Goal: Task Accomplishment & Management: Use online tool/utility

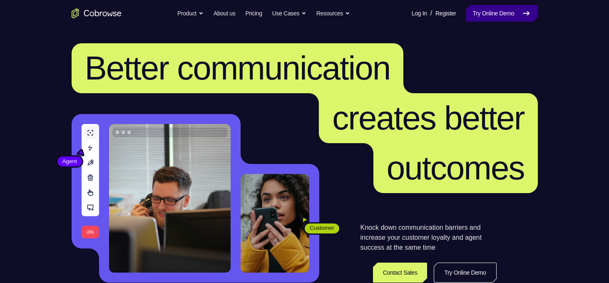
click at [514, 17] on link "Try Online Demo" at bounding box center [502, 13] width 72 height 17
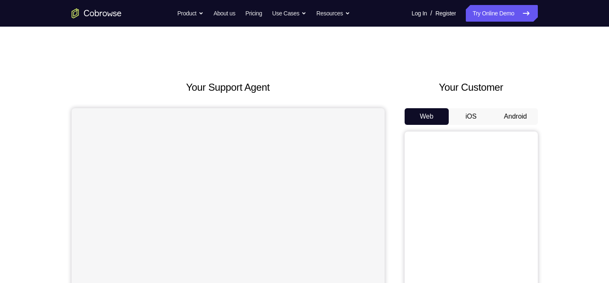
click at [508, 112] on button "Android" at bounding box center [516, 116] width 45 height 17
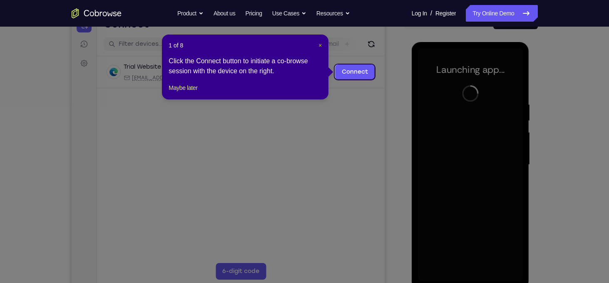
click at [321, 44] on span "×" at bounding box center [320, 45] width 3 height 7
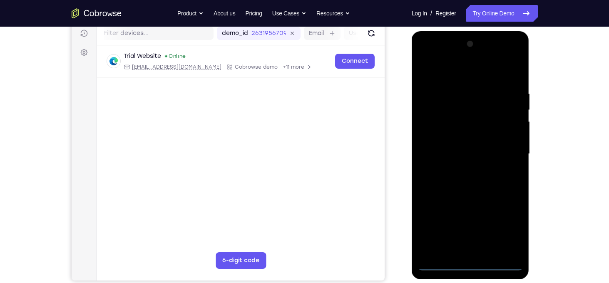
scroll to position [108, 0]
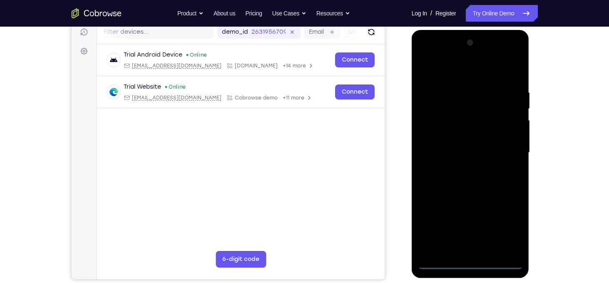
click at [468, 262] on div at bounding box center [470, 152] width 105 height 233
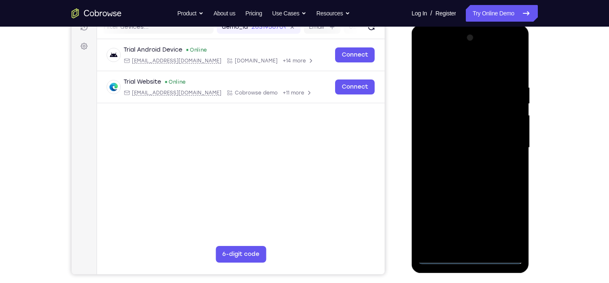
scroll to position [112, 0]
click at [503, 223] on div at bounding box center [470, 148] width 105 height 233
click at [450, 67] on div at bounding box center [470, 148] width 105 height 233
click at [504, 143] on div at bounding box center [470, 148] width 105 height 233
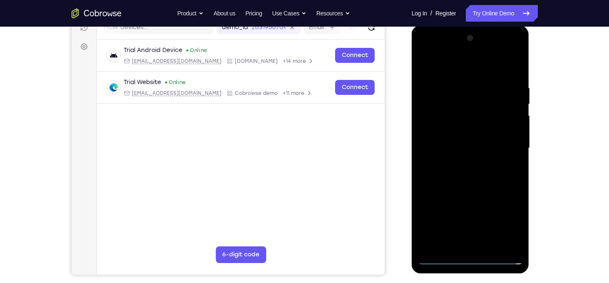
click at [460, 163] on div at bounding box center [470, 148] width 105 height 233
click at [450, 142] on div at bounding box center [470, 148] width 105 height 233
click at [440, 144] on div at bounding box center [470, 148] width 105 height 233
click at [476, 190] on div at bounding box center [470, 148] width 105 height 233
click at [456, 85] on div at bounding box center [470, 148] width 105 height 233
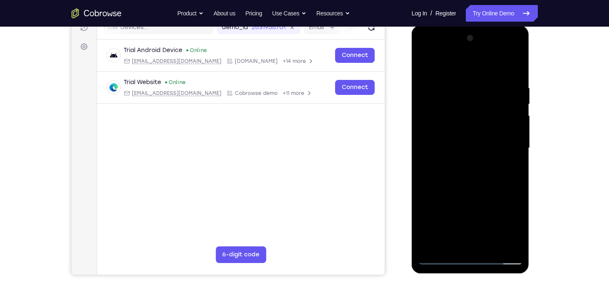
click at [441, 259] on div at bounding box center [470, 148] width 105 height 233
click at [491, 247] on div at bounding box center [470, 148] width 105 height 233
click at [469, 180] on div at bounding box center [470, 148] width 105 height 233
click at [501, 165] on div at bounding box center [470, 148] width 105 height 233
click at [519, 103] on div at bounding box center [470, 148] width 105 height 233
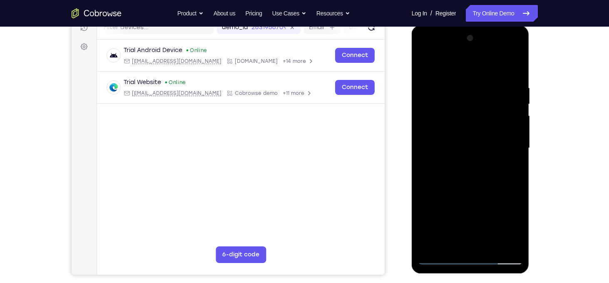
click at [517, 103] on div at bounding box center [470, 148] width 105 height 233
click at [439, 260] on div at bounding box center [470, 148] width 105 height 233
drag, startPoint x: 465, startPoint y: 67, endPoint x: 464, endPoint y: 13, distance: 53.7
click at [464, 25] on html "Online web based iOS Simulators and Android Emulators. Run iPhone, iPad, Mobile…" at bounding box center [471, 150] width 119 height 250
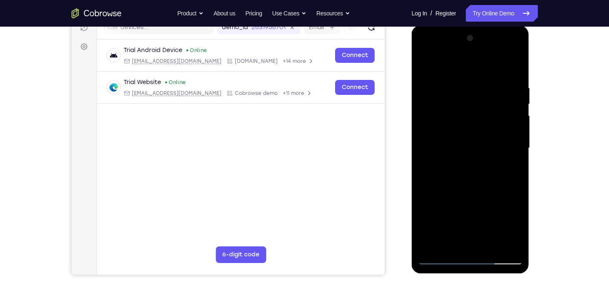
click at [515, 63] on div at bounding box center [470, 148] width 105 height 233
click at [487, 110] on div at bounding box center [470, 148] width 105 height 233
click at [510, 109] on div at bounding box center [470, 148] width 105 height 233
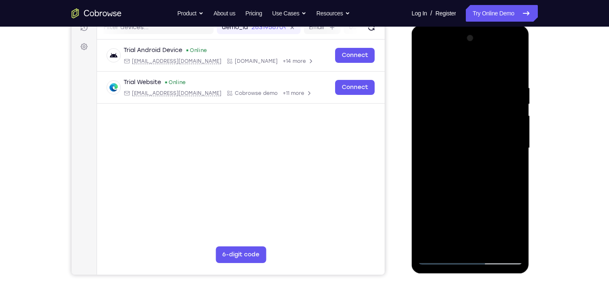
click at [510, 109] on div at bounding box center [470, 148] width 105 height 233
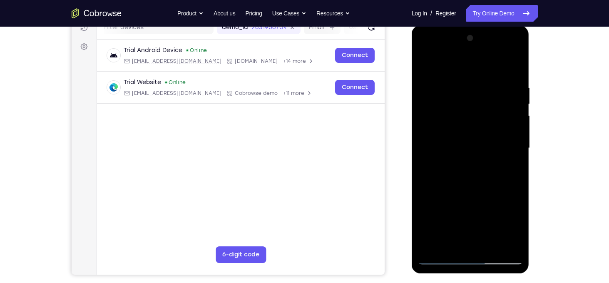
click at [510, 109] on div at bounding box center [470, 148] width 105 height 233
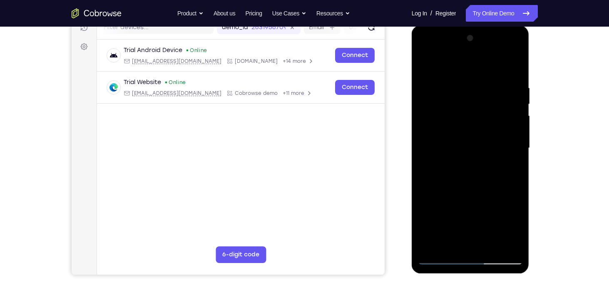
click at [436, 104] on div at bounding box center [470, 148] width 105 height 233
click at [429, 248] on div at bounding box center [470, 148] width 105 height 233
drag, startPoint x: 462, startPoint y: 191, endPoint x: 464, endPoint y: 107, distance: 84.6
click at [464, 107] on div at bounding box center [470, 148] width 105 height 233
drag, startPoint x: 468, startPoint y: 188, endPoint x: 475, endPoint y: 82, distance: 106.4
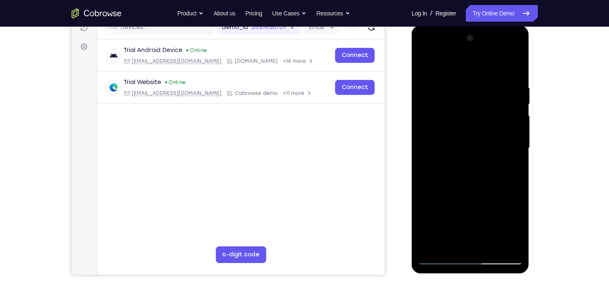
click at [475, 82] on div at bounding box center [470, 148] width 105 height 233
drag, startPoint x: 465, startPoint y: 194, endPoint x: 473, endPoint y: 109, distance: 85.8
click at [473, 109] on div at bounding box center [470, 148] width 105 height 233
drag, startPoint x: 469, startPoint y: 203, endPoint x: 479, endPoint y: 92, distance: 111.7
click at [479, 92] on div at bounding box center [470, 148] width 105 height 233
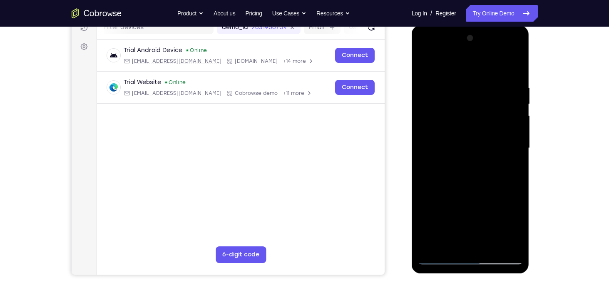
drag, startPoint x: 467, startPoint y: 213, endPoint x: 479, endPoint y: 96, distance: 117.6
click at [479, 96] on div at bounding box center [470, 148] width 105 height 233
drag, startPoint x: 468, startPoint y: 190, endPoint x: 465, endPoint y: 74, distance: 116.2
click at [465, 74] on div at bounding box center [470, 148] width 105 height 233
drag, startPoint x: 468, startPoint y: 198, endPoint x: 483, endPoint y: 56, distance: 143.2
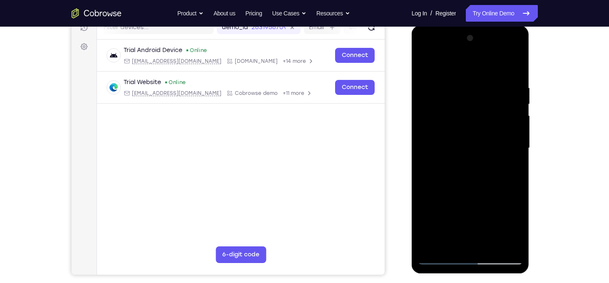
click at [483, 56] on div at bounding box center [470, 148] width 105 height 233
drag, startPoint x: 484, startPoint y: 81, endPoint x: 475, endPoint y: 203, distance: 122.3
click at [475, 203] on div at bounding box center [470, 148] width 105 height 233
click at [519, 135] on div at bounding box center [470, 148] width 105 height 233
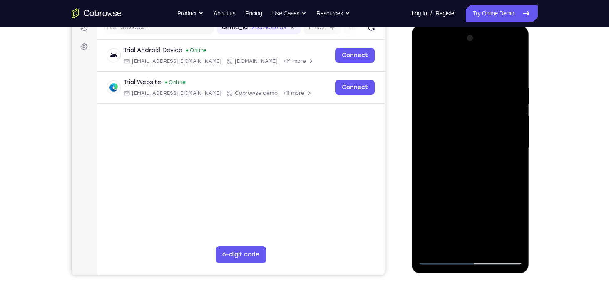
click at [519, 135] on div at bounding box center [470, 148] width 105 height 233
click at [516, 134] on div at bounding box center [470, 148] width 105 height 233
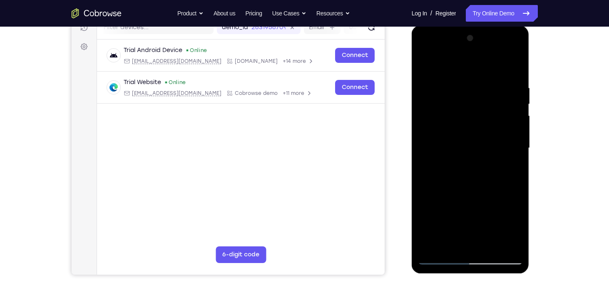
click at [426, 134] on div at bounding box center [470, 148] width 105 height 233
click at [519, 136] on div at bounding box center [470, 148] width 105 height 233
click at [517, 135] on div at bounding box center [470, 148] width 105 height 233
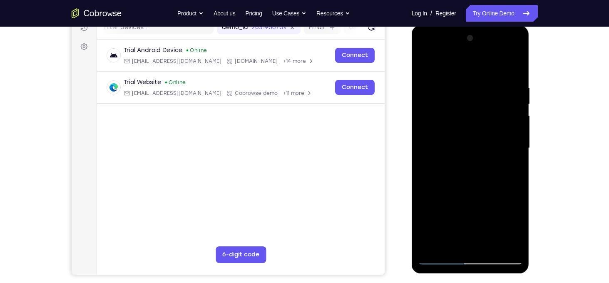
drag, startPoint x: 475, startPoint y: 207, endPoint x: 476, endPoint y: 109, distance: 98.3
click at [476, 109] on div at bounding box center [470, 148] width 105 height 233
drag, startPoint x: 468, startPoint y: 206, endPoint x: 474, endPoint y: 83, distance: 123.0
click at [474, 83] on div at bounding box center [470, 148] width 105 height 233
drag, startPoint x: 465, startPoint y: 189, endPoint x: 484, endPoint y: 68, distance: 122.3
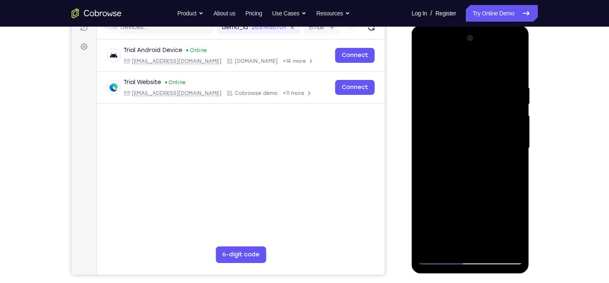
click at [484, 68] on div at bounding box center [470, 148] width 105 height 233
drag, startPoint x: 470, startPoint y: 185, endPoint x: 481, endPoint y: 146, distance: 41.1
click at [481, 146] on div at bounding box center [470, 148] width 105 height 233
drag, startPoint x: 464, startPoint y: 217, endPoint x: 471, endPoint y: 68, distance: 148.9
click at [471, 68] on div at bounding box center [470, 148] width 105 height 233
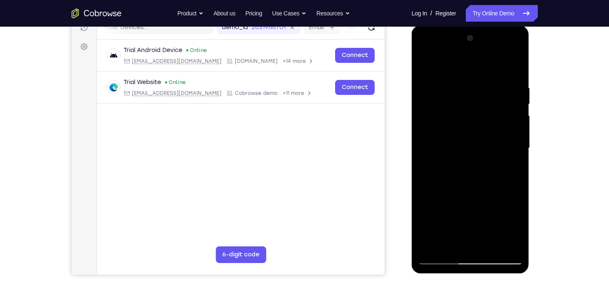
drag, startPoint x: 468, startPoint y: 217, endPoint x: 482, endPoint y: 105, distance: 113.0
click at [482, 105] on div at bounding box center [470, 148] width 105 height 233
drag, startPoint x: 467, startPoint y: 209, endPoint x: 484, endPoint y: 122, distance: 88.7
click at [484, 122] on div at bounding box center [470, 148] width 105 height 233
drag, startPoint x: 469, startPoint y: 194, endPoint x: 491, endPoint y: 73, distance: 122.8
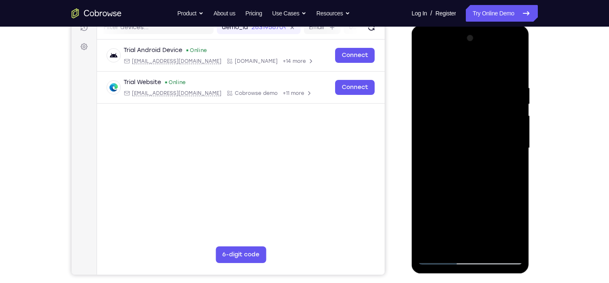
click at [491, 73] on div at bounding box center [470, 148] width 105 height 233
drag, startPoint x: 465, startPoint y: 195, endPoint x: 491, endPoint y: 71, distance: 127.4
click at [491, 71] on div at bounding box center [470, 148] width 105 height 233
drag, startPoint x: 461, startPoint y: 212, endPoint x: 484, endPoint y: 68, distance: 145.9
click at [484, 68] on div at bounding box center [470, 148] width 105 height 233
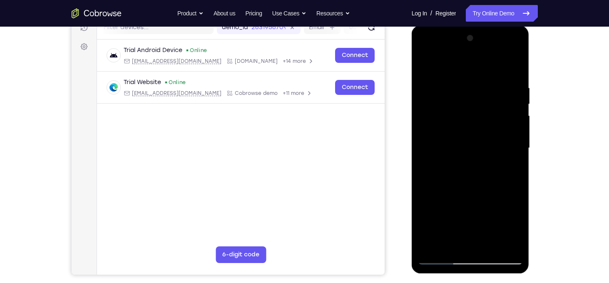
drag, startPoint x: 470, startPoint y: 201, endPoint x: 478, endPoint y: 129, distance: 72.1
click at [478, 129] on div at bounding box center [470, 148] width 105 height 233
drag, startPoint x: 472, startPoint y: 191, endPoint x: 476, endPoint y: 155, distance: 35.6
click at [476, 155] on div at bounding box center [470, 148] width 105 height 233
drag, startPoint x: 474, startPoint y: 207, endPoint x: 496, endPoint y: 85, distance: 124.1
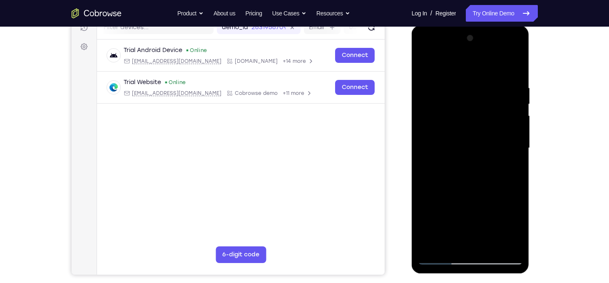
click at [496, 85] on div at bounding box center [470, 148] width 105 height 233
drag, startPoint x: 468, startPoint y: 201, endPoint x: 479, endPoint y: 70, distance: 130.9
click at [479, 70] on div at bounding box center [470, 148] width 105 height 233
drag, startPoint x: 467, startPoint y: 200, endPoint x: 478, endPoint y: 149, distance: 52.0
click at [478, 149] on div at bounding box center [470, 148] width 105 height 233
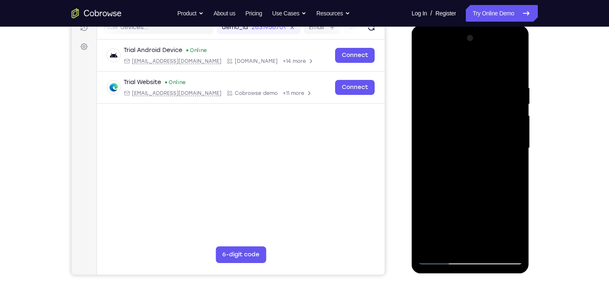
drag, startPoint x: 469, startPoint y: 200, endPoint x: 481, endPoint y: 60, distance: 139.6
click at [481, 60] on div at bounding box center [470, 148] width 105 height 233
drag, startPoint x: 464, startPoint y: 191, endPoint x: 468, endPoint y: 129, distance: 62.6
click at [468, 129] on div at bounding box center [470, 148] width 105 height 233
drag, startPoint x: 463, startPoint y: 196, endPoint x: 467, endPoint y: 123, distance: 73.0
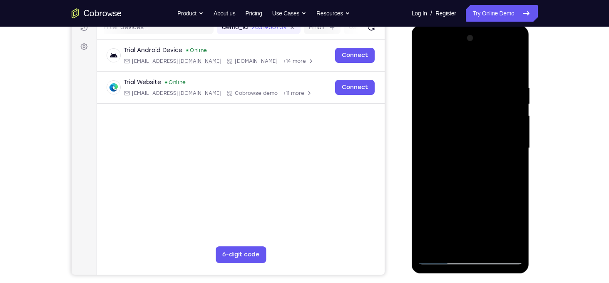
click at [467, 123] on div at bounding box center [470, 148] width 105 height 233
drag, startPoint x: 462, startPoint y: 203, endPoint x: 480, endPoint y: 102, distance: 102.8
click at [480, 102] on div at bounding box center [470, 148] width 105 height 233
drag, startPoint x: 467, startPoint y: 206, endPoint x: 477, endPoint y: 58, distance: 147.8
click at [477, 58] on div at bounding box center [470, 148] width 105 height 233
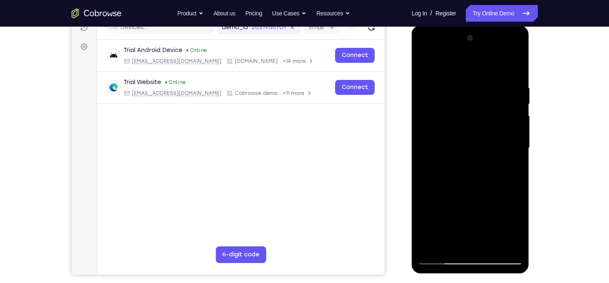
drag, startPoint x: 465, startPoint y: 213, endPoint x: 468, endPoint y: 33, distance: 179.5
click at [468, 33] on div at bounding box center [470, 148] width 105 height 233
drag, startPoint x: 458, startPoint y: 201, endPoint x: 469, endPoint y: 66, distance: 135.4
click at [469, 66] on div at bounding box center [470, 148] width 105 height 233
drag, startPoint x: 467, startPoint y: 177, endPoint x: 487, endPoint y: 39, distance: 139.3
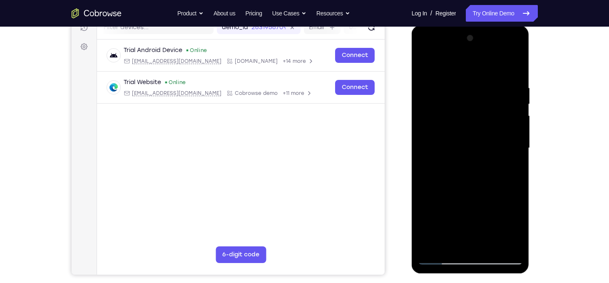
click at [487, 39] on div at bounding box center [470, 148] width 105 height 233
drag, startPoint x: 461, startPoint y: 195, endPoint x: 468, endPoint y: 116, distance: 79.0
click at [468, 116] on div at bounding box center [470, 148] width 105 height 233
drag, startPoint x: 466, startPoint y: 203, endPoint x: 487, endPoint y: 92, distance: 112.3
click at [487, 92] on div at bounding box center [470, 148] width 105 height 233
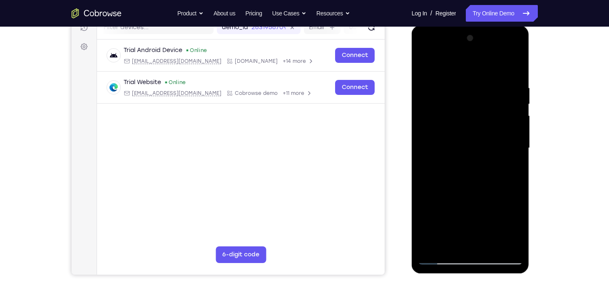
drag, startPoint x: 467, startPoint y: 185, endPoint x: 483, endPoint y: 77, distance: 108.2
click at [483, 77] on div at bounding box center [470, 148] width 105 height 233
drag, startPoint x: 466, startPoint y: 195, endPoint x: 481, endPoint y: 111, distance: 85.9
click at [481, 111] on div at bounding box center [470, 148] width 105 height 233
drag, startPoint x: 464, startPoint y: 202, endPoint x: 480, endPoint y: 91, distance: 112.4
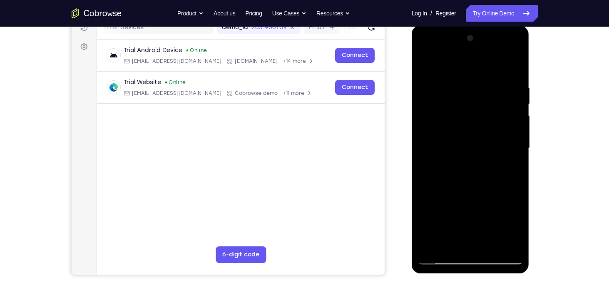
click at [480, 91] on div at bounding box center [470, 148] width 105 height 233
drag, startPoint x: 464, startPoint y: 207, endPoint x: 477, endPoint y: 110, distance: 98.0
click at [477, 110] on div at bounding box center [470, 148] width 105 height 233
drag, startPoint x: 458, startPoint y: 199, endPoint x: 462, endPoint y: 129, distance: 69.7
click at [462, 129] on div at bounding box center [470, 148] width 105 height 233
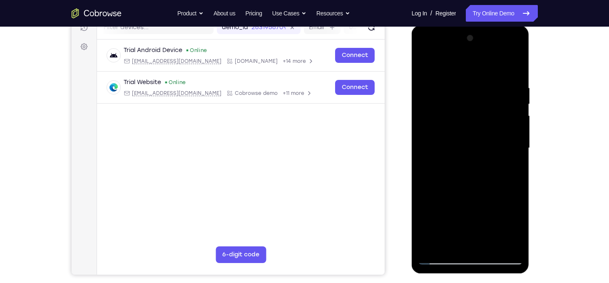
drag, startPoint x: 456, startPoint y: 177, endPoint x: 467, endPoint y: 86, distance: 91.4
click at [467, 86] on div at bounding box center [470, 148] width 105 height 233
drag, startPoint x: 461, startPoint y: 197, endPoint x: 474, endPoint y: 86, distance: 112.0
click at [474, 86] on div at bounding box center [470, 148] width 105 height 233
drag, startPoint x: 463, startPoint y: 180, endPoint x: 466, endPoint y: 111, distance: 68.8
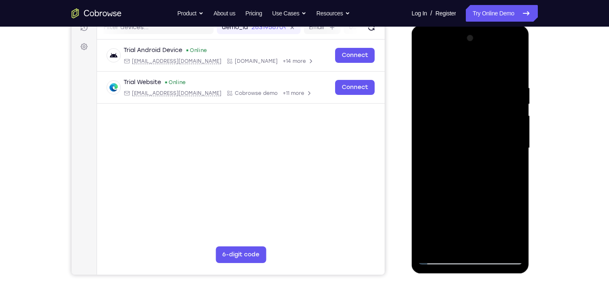
click at [466, 111] on div at bounding box center [470, 148] width 105 height 233
drag, startPoint x: 463, startPoint y: 158, endPoint x: 481, endPoint y: 57, distance: 102.0
click at [481, 57] on div at bounding box center [470, 148] width 105 height 233
drag, startPoint x: 495, startPoint y: 131, endPoint x: 495, endPoint y: 33, distance: 97.9
click at [495, 33] on div at bounding box center [470, 148] width 105 height 233
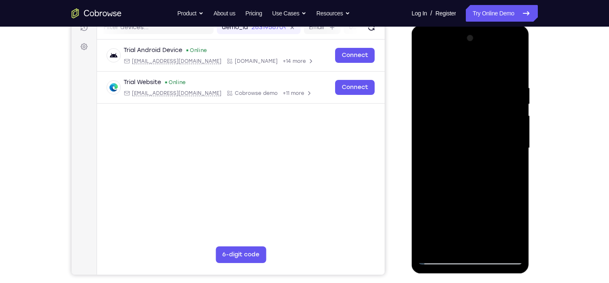
drag, startPoint x: 466, startPoint y: 177, endPoint x: 472, endPoint y: 104, distance: 73.2
click at [472, 104] on div at bounding box center [470, 148] width 105 height 233
drag, startPoint x: 486, startPoint y: 168, endPoint x: 490, endPoint y: 107, distance: 61.3
click at [490, 107] on div at bounding box center [470, 148] width 105 height 233
drag, startPoint x: 465, startPoint y: 165, endPoint x: 489, endPoint y: 77, distance: 90.5
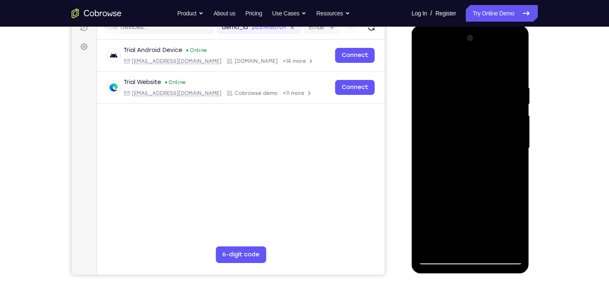
click at [489, 77] on div at bounding box center [470, 148] width 105 height 233
drag, startPoint x: 465, startPoint y: 200, endPoint x: 489, endPoint y: 123, distance: 80.0
click at [489, 123] on div at bounding box center [470, 148] width 105 height 233
drag, startPoint x: 468, startPoint y: 192, endPoint x: 484, endPoint y: 68, distance: 125.2
click at [484, 68] on div at bounding box center [470, 148] width 105 height 233
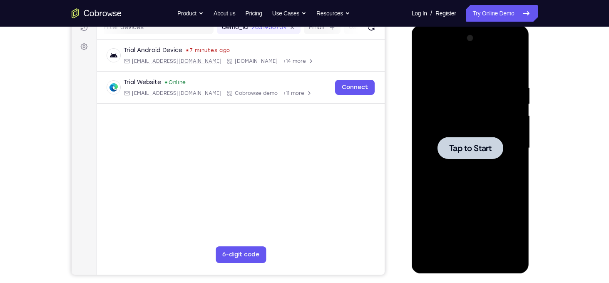
click at [494, 163] on div at bounding box center [470, 148] width 105 height 233
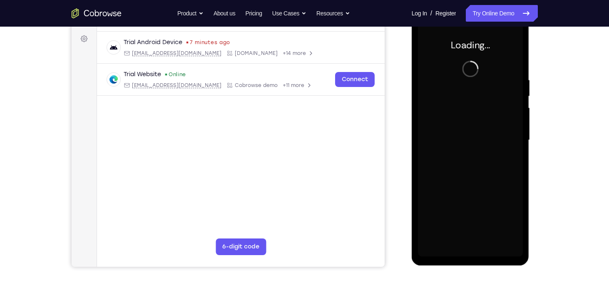
scroll to position [120, 0]
click at [467, 258] on div "Launching app..." at bounding box center [471, 142] width 118 height 248
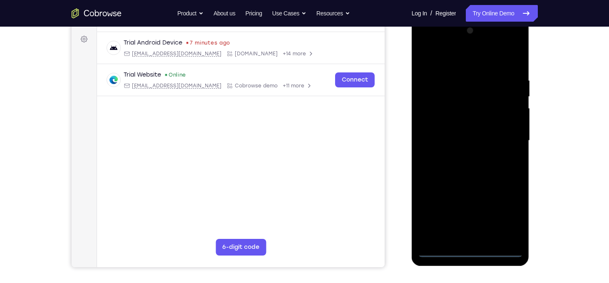
click at [469, 254] on div at bounding box center [470, 140] width 105 height 233
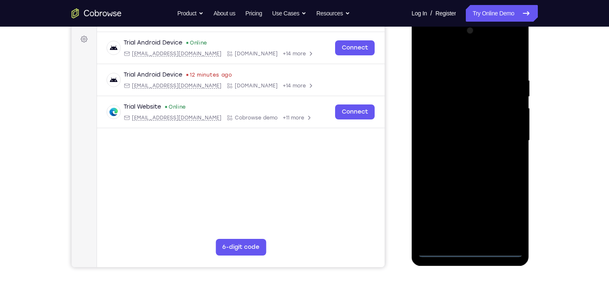
click at [505, 215] on div at bounding box center [470, 140] width 105 height 233
click at [444, 57] on div at bounding box center [470, 140] width 105 height 233
click at [509, 138] on div at bounding box center [470, 140] width 105 height 233
click at [459, 153] on div at bounding box center [470, 140] width 105 height 233
click at [452, 135] on div at bounding box center [470, 140] width 105 height 233
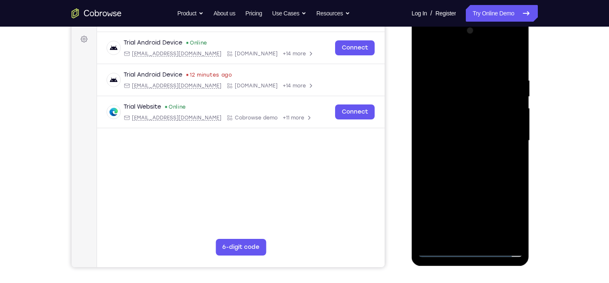
click at [453, 139] on div at bounding box center [470, 140] width 105 height 233
click at [449, 179] on div at bounding box center [470, 140] width 105 height 233
click at [453, 234] on div at bounding box center [470, 140] width 105 height 233
drag, startPoint x: 447, startPoint y: 56, endPoint x: 449, endPoint y: 16, distance: 40.4
click at [449, 18] on html "Online web based iOS Simulators and Android Emulators. Run iPhone, iPad, Mobile…" at bounding box center [471, 143] width 119 height 250
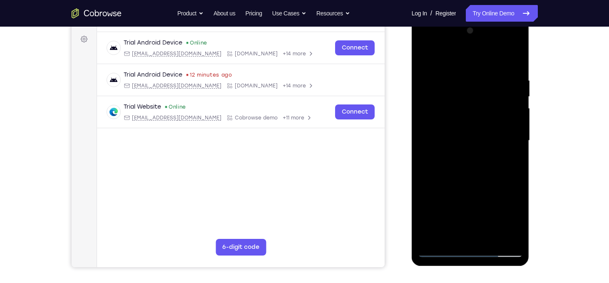
click at [446, 58] on div at bounding box center [470, 140] width 105 height 233
click at [450, 70] on div at bounding box center [470, 140] width 105 height 233
click at [450, 111] on div at bounding box center [470, 140] width 105 height 233
click at [437, 99] on div at bounding box center [470, 140] width 105 height 233
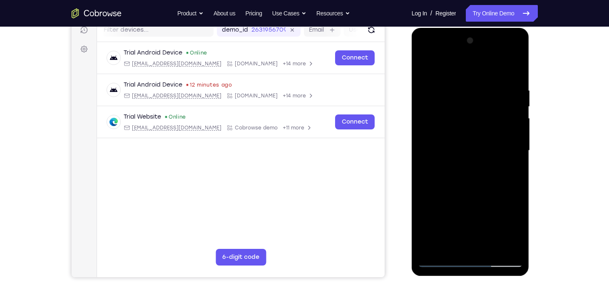
scroll to position [110, 0]
click at [466, 90] on div at bounding box center [470, 150] width 105 height 233
click at [434, 96] on div at bounding box center [470, 150] width 105 height 233
click at [489, 249] on div at bounding box center [470, 150] width 105 height 233
click at [470, 183] on div at bounding box center [470, 150] width 105 height 233
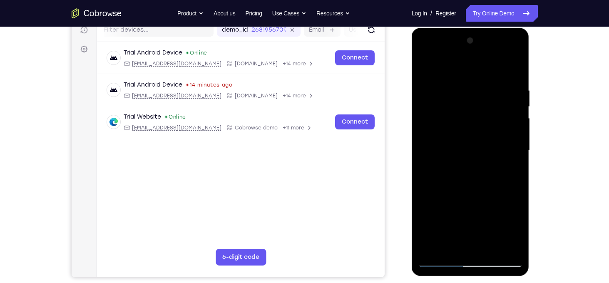
click at [509, 165] on div at bounding box center [470, 150] width 105 height 233
click at [443, 261] on div at bounding box center [470, 150] width 105 height 233
click at [439, 259] on div at bounding box center [470, 150] width 105 height 233
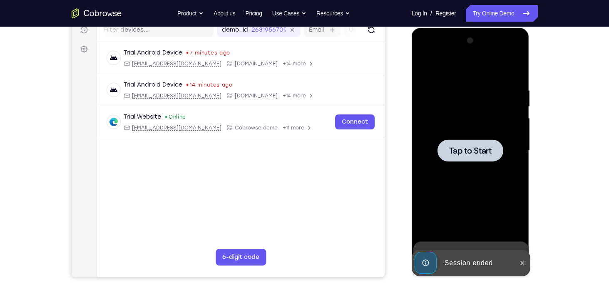
click at [484, 151] on span "Tap to Start" at bounding box center [470, 151] width 42 height 8
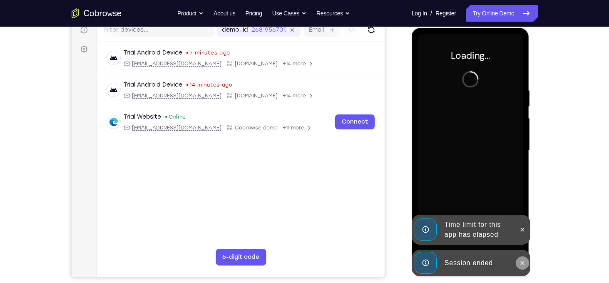
click at [521, 262] on icon at bounding box center [522, 263] width 7 height 7
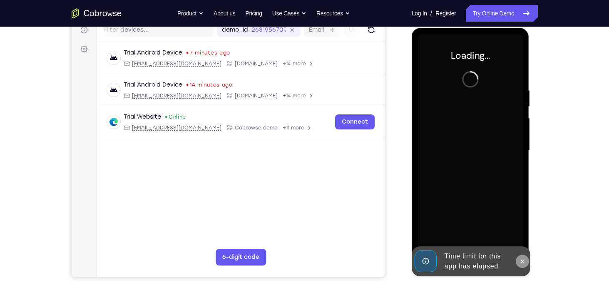
click at [522, 259] on icon at bounding box center [522, 261] width 7 height 7
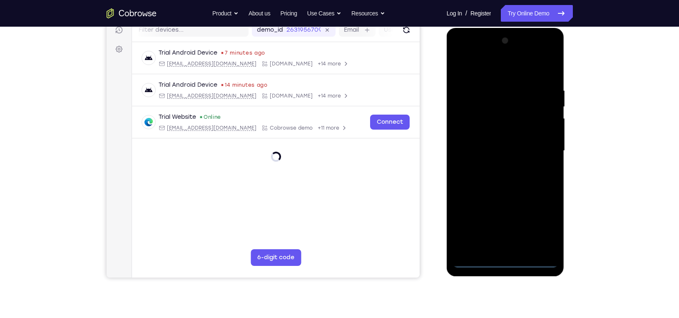
scroll to position [0, 15]
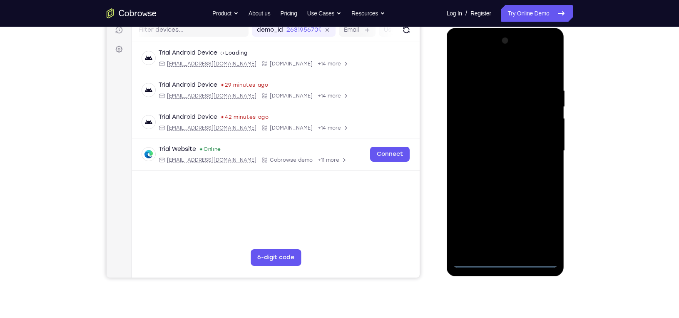
click at [511, 260] on div at bounding box center [505, 150] width 105 height 233
click at [537, 227] on div at bounding box center [505, 150] width 105 height 233
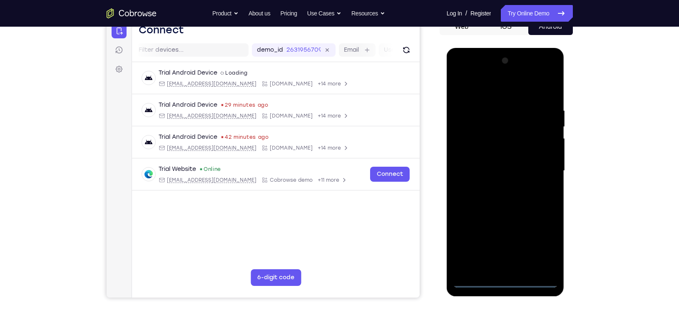
scroll to position [90, 0]
click at [489, 84] on div at bounding box center [505, 171] width 105 height 233
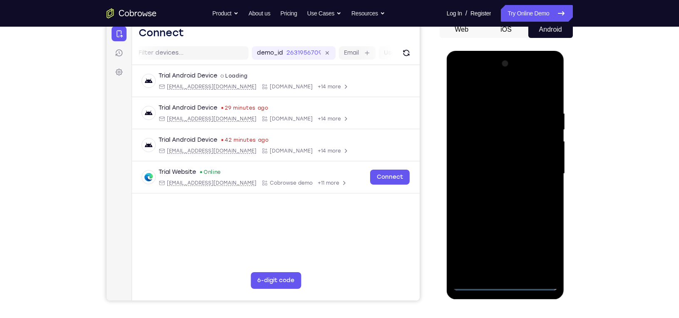
scroll to position [87, 0]
click at [539, 170] on div at bounding box center [505, 173] width 105 height 233
click at [495, 187] on div at bounding box center [505, 173] width 105 height 233
click at [486, 163] on div at bounding box center [505, 173] width 105 height 233
click at [498, 173] on div at bounding box center [505, 173] width 105 height 233
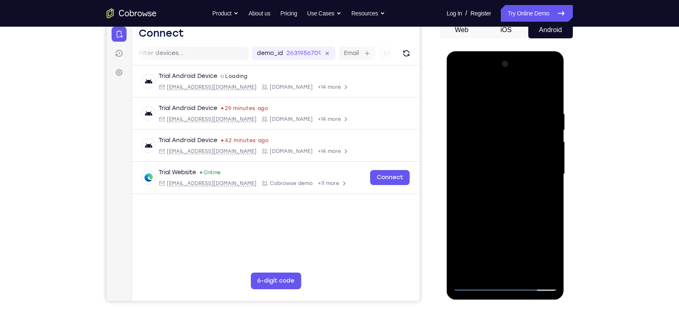
click at [498, 198] on div at bounding box center [505, 173] width 105 height 233
click at [494, 112] on div at bounding box center [505, 173] width 105 height 233
click at [548, 102] on div at bounding box center [505, 173] width 105 height 233
click at [499, 116] on div at bounding box center [505, 173] width 105 height 233
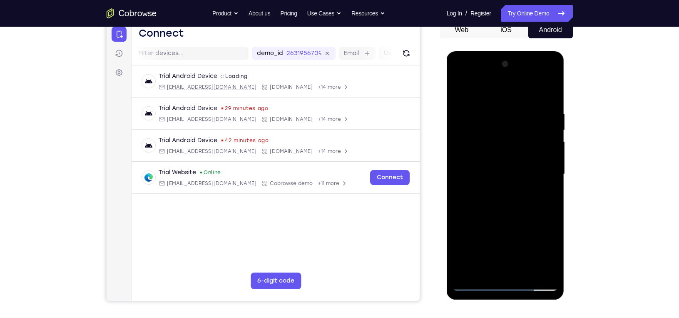
drag, startPoint x: 492, startPoint y: 92, endPoint x: 491, endPoint y: 66, distance: 26.7
click at [491, 66] on div at bounding box center [505, 173] width 105 height 233
click at [538, 271] on div at bounding box center [505, 173] width 105 height 233
click at [473, 283] on div at bounding box center [505, 173] width 105 height 233
click at [523, 270] on div at bounding box center [505, 173] width 105 height 233
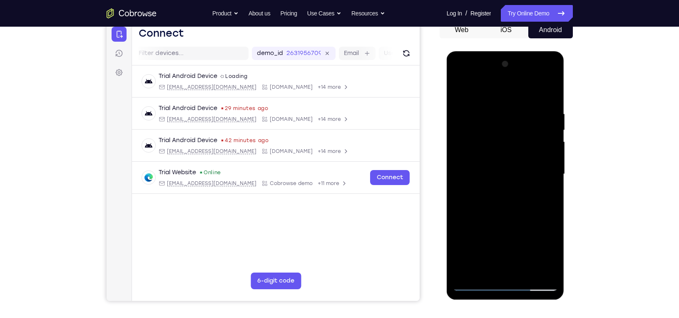
click at [515, 205] on div at bounding box center [505, 173] width 105 height 233
click at [543, 186] on div at bounding box center [505, 173] width 105 height 233
click at [502, 150] on div at bounding box center [505, 173] width 105 height 233
click at [474, 283] on div at bounding box center [505, 173] width 105 height 233
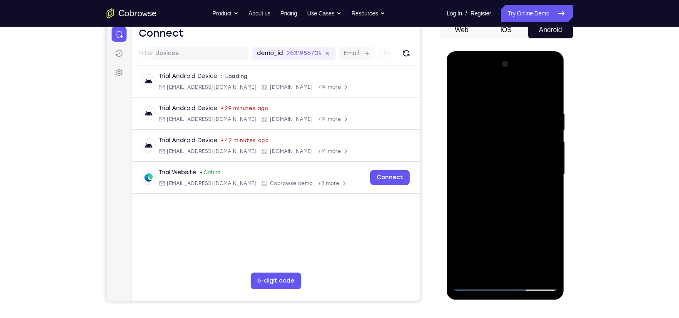
click at [485, 272] on div at bounding box center [505, 173] width 105 height 233
click at [508, 121] on div at bounding box center [505, 173] width 105 height 233
drag, startPoint x: 509, startPoint y: 206, endPoint x: 522, endPoint y: 114, distance: 92.9
click at [522, 114] on div at bounding box center [505, 173] width 105 height 233
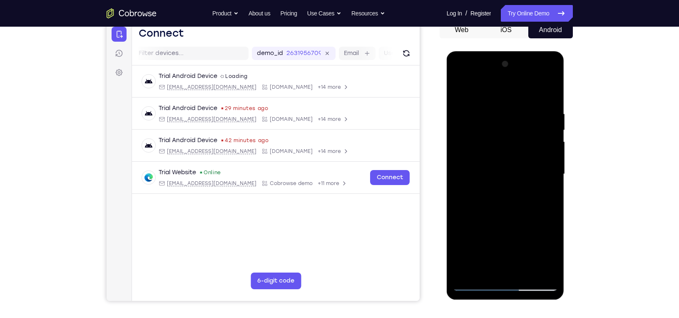
drag, startPoint x: 514, startPoint y: 227, endPoint x: 532, endPoint y: 138, distance: 90.9
click at [532, 138] on div at bounding box center [505, 173] width 105 height 233
drag, startPoint x: 502, startPoint y: 212, endPoint x: 512, endPoint y: 129, distance: 83.1
click at [512, 129] on div at bounding box center [505, 173] width 105 height 233
drag, startPoint x: 494, startPoint y: 235, endPoint x: 502, endPoint y: 142, distance: 93.2
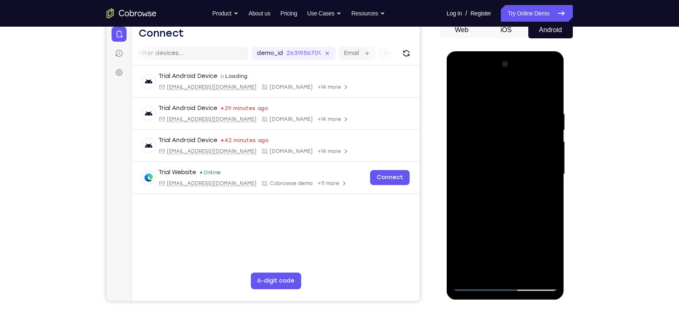
click at [502, 142] on div at bounding box center [505, 173] width 105 height 233
drag, startPoint x: 498, startPoint y: 214, endPoint x: 508, endPoint y: 140, distance: 74.8
click at [508, 140] on div at bounding box center [505, 173] width 105 height 233
drag, startPoint x: 506, startPoint y: 214, endPoint x: 523, endPoint y: 137, distance: 78.4
click at [523, 137] on div at bounding box center [505, 173] width 105 height 233
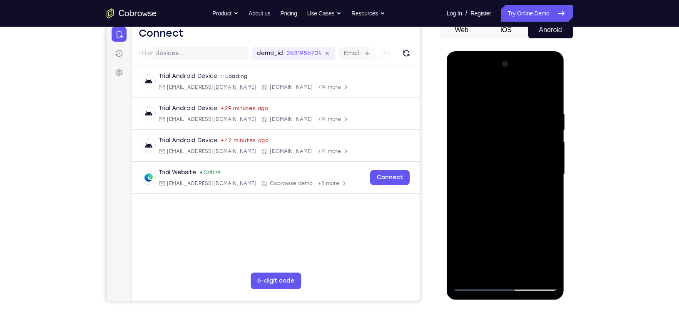
drag, startPoint x: 508, startPoint y: 205, endPoint x: 514, endPoint y: 111, distance: 94.7
click at [514, 111] on div at bounding box center [505, 173] width 105 height 233
drag, startPoint x: 508, startPoint y: 190, endPoint x: 505, endPoint y: 87, distance: 102.1
click at [505, 87] on div at bounding box center [505, 173] width 105 height 233
drag, startPoint x: 499, startPoint y: 175, endPoint x: 509, endPoint y: 83, distance: 92.3
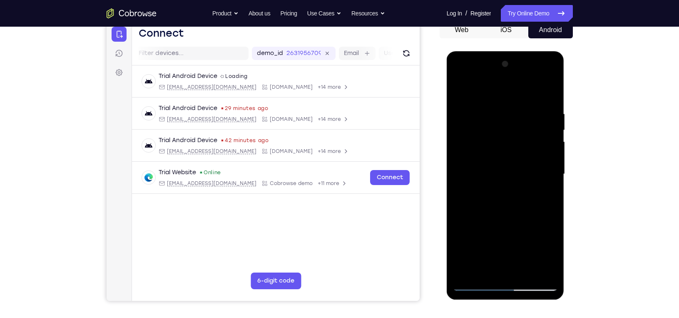
click at [509, 83] on div at bounding box center [505, 173] width 105 height 233
drag, startPoint x: 508, startPoint y: 192, endPoint x: 520, endPoint y: 86, distance: 106.9
click at [520, 86] on div at bounding box center [505, 173] width 105 height 233
drag, startPoint x: 503, startPoint y: 194, endPoint x: 512, endPoint y: 102, distance: 91.7
click at [512, 102] on div at bounding box center [505, 173] width 105 height 233
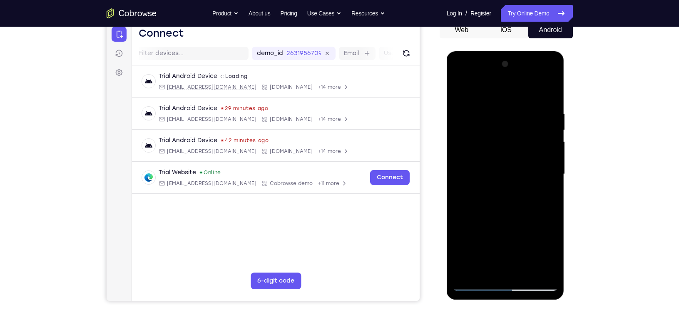
drag, startPoint x: 503, startPoint y: 211, endPoint x: 511, endPoint y: 115, distance: 96.2
click at [511, 115] on div at bounding box center [505, 173] width 105 height 233
drag, startPoint x: 511, startPoint y: 137, endPoint x: 511, endPoint y: 144, distance: 6.7
click at [511, 144] on div at bounding box center [505, 173] width 105 height 233
drag, startPoint x: 501, startPoint y: 219, endPoint x: 506, endPoint y: 133, distance: 86.0
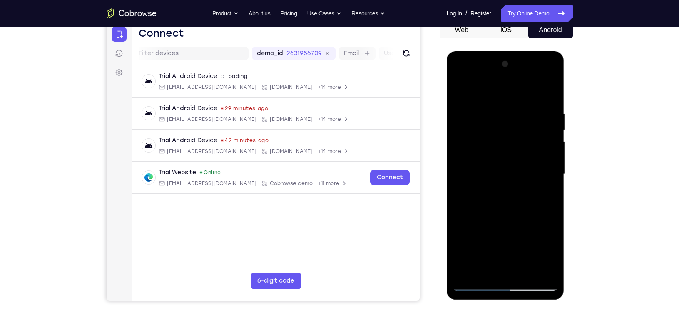
click at [506, 133] on div at bounding box center [505, 173] width 105 height 233
drag, startPoint x: 489, startPoint y: 214, endPoint x: 504, endPoint y: 102, distance: 113.0
click at [504, 102] on div at bounding box center [505, 173] width 105 height 233
drag, startPoint x: 504, startPoint y: 208, endPoint x: 521, endPoint y: 82, distance: 127.8
click at [521, 82] on div at bounding box center [505, 173] width 105 height 233
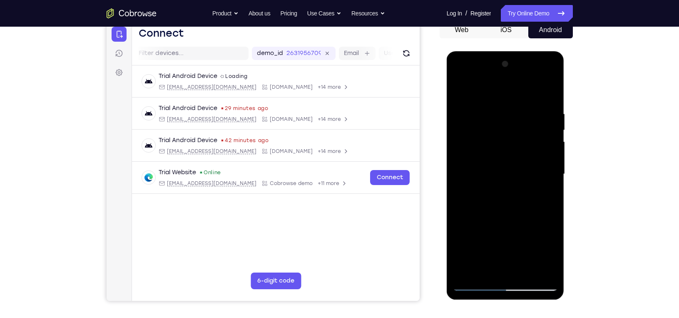
drag, startPoint x: 499, startPoint y: 220, endPoint x: 505, endPoint y: 137, distance: 83.5
click at [505, 137] on div at bounding box center [505, 173] width 105 height 233
drag, startPoint x: 498, startPoint y: 223, endPoint x: 505, endPoint y: 125, distance: 98.1
click at [505, 125] on div at bounding box center [505, 173] width 105 height 233
drag, startPoint x: 507, startPoint y: 222, endPoint x: 532, endPoint y: 105, distance: 120.1
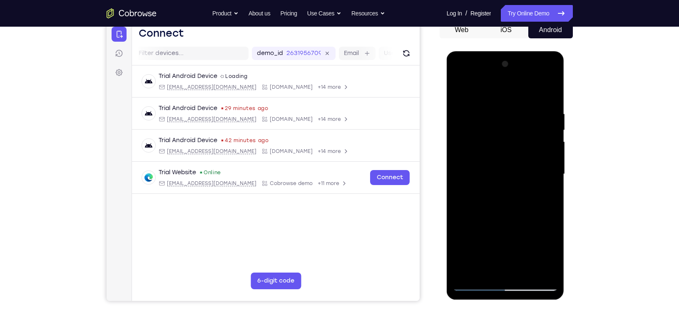
click at [532, 105] on div at bounding box center [505, 173] width 105 height 233
drag, startPoint x: 493, startPoint y: 224, endPoint x: 516, endPoint y: 131, distance: 95.3
click at [516, 131] on div at bounding box center [505, 173] width 105 height 233
drag, startPoint x: 501, startPoint y: 221, endPoint x: 509, endPoint y: 96, distance: 125.2
click at [509, 96] on div at bounding box center [505, 173] width 105 height 233
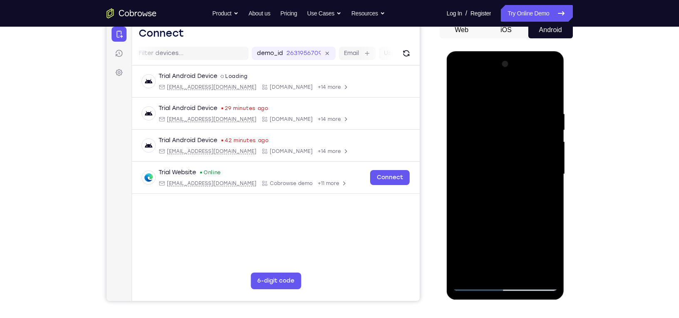
drag, startPoint x: 490, startPoint y: 209, endPoint x: 506, endPoint y: 80, distance: 129.7
click at [506, 80] on div at bounding box center [505, 173] width 105 height 233
drag, startPoint x: 492, startPoint y: 210, endPoint x: 500, endPoint y: 82, distance: 128.5
click at [500, 82] on div at bounding box center [505, 173] width 105 height 233
drag, startPoint x: 496, startPoint y: 181, endPoint x: 502, endPoint y: 139, distance: 42.5
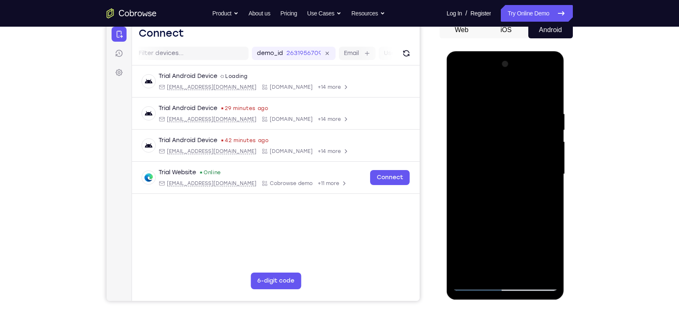
click at [502, 139] on div at bounding box center [505, 173] width 105 height 233
drag, startPoint x: 504, startPoint y: 221, endPoint x: 511, endPoint y: 175, distance: 46.8
click at [511, 175] on div at bounding box center [505, 173] width 105 height 233
drag, startPoint x: 499, startPoint y: 219, endPoint x: 519, endPoint y: 120, distance: 101.0
click at [519, 120] on div at bounding box center [505, 173] width 105 height 233
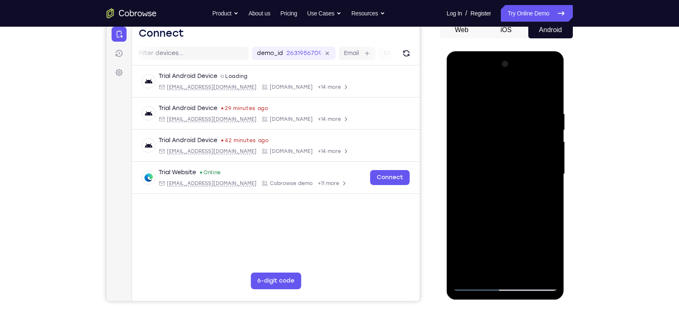
drag, startPoint x: 502, startPoint y: 206, endPoint x: 509, endPoint y: 94, distance: 112.2
click at [509, 94] on div at bounding box center [505, 173] width 105 height 233
drag, startPoint x: 499, startPoint y: 204, endPoint x: 516, endPoint y: 118, distance: 87.6
click at [516, 118] on div at bounding box center [505, 173] width 105 height 233
drag, startPoint x: 502, startPoint y: 211, endPoint x: 521, endPoint y: 109, distance: 104.2
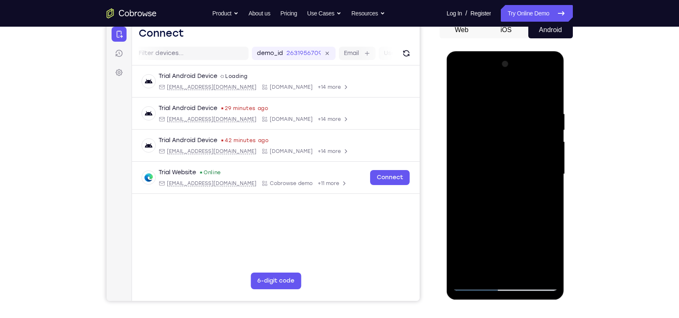
click at [521, 109] on div at bounding box center [505, 173] width 105 height 233
drag, startPoint x: 497, startPoint y: 205, endPoint x: 514, endPoint y: 119, distance: 87.1
click at [514, 119] on div at bounding box center [505, 173] width 105 height 233
drag, startPoint x: 499, startPoint y: 223, endPoint x: 516, endPoint y: 112, distance: 112.2
click at [516, 112] on div at bounding box center [505, 173] width 105 height 233
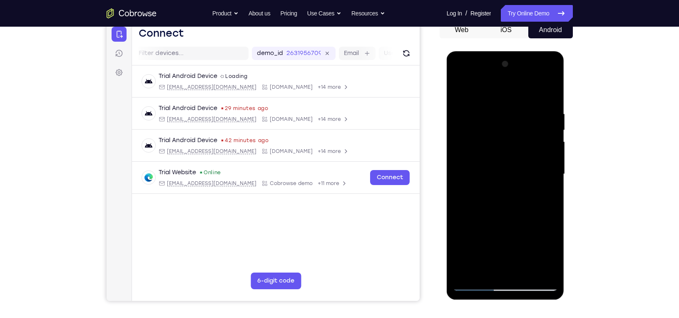
drag, startPoint x: 506, startPoint y: 212, endPoint x: 516, endPoint y: 113, distance: 99.3
click at [516, 113] on div at bounding box center [505, 173] width 105 height 233
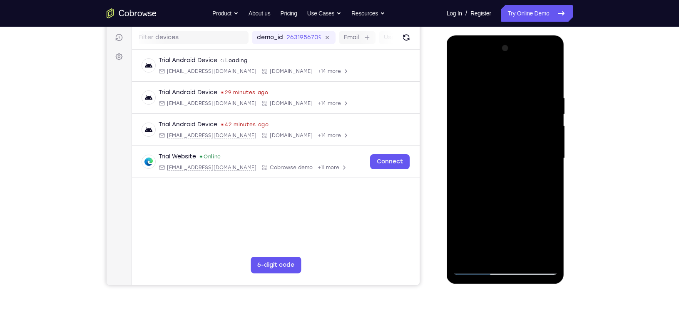
scroll to position [103, 0]
drag, startPoint x: 506, startPoint y: 185, endPoint x: 515, endPoint y: 97, distance: 88.7
click at [515, 97] on div at bounding box center [505, 157] width 105 height 233
drag, startPoint x: 510, startPoint y: 182, endPoint x: 518, endPoint y: 117, distance: 65.4
click at [518, 117] on div at bounding box center [505, 157] width 105 height 233
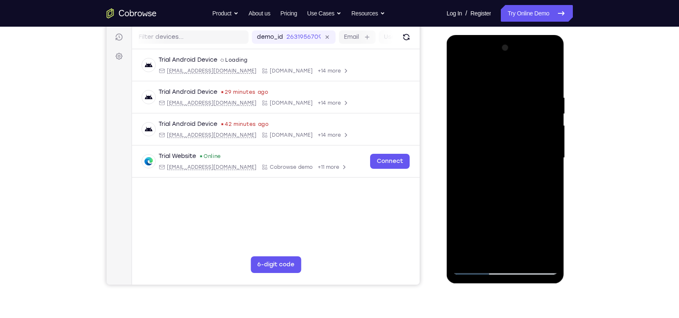
drag, startPoint x: 510, startPoint y: 195, endPoint x: 515, endPoint y: 117, distance: 77.7
click at [515, 117] on div at bounding box center [505, 157] width 105 height 233
drag, startPoint x: 501, startPoint y: 195, endPoint x: 509, endPoint y: 99, distance: 96.6
click at [509, 99] on div at bounding box center [505, 157] width 105 height 233
drag, startPoint x: 510, startPoint y: 187, endPoint x: 520, endPoint y: 109, distance: 78.9
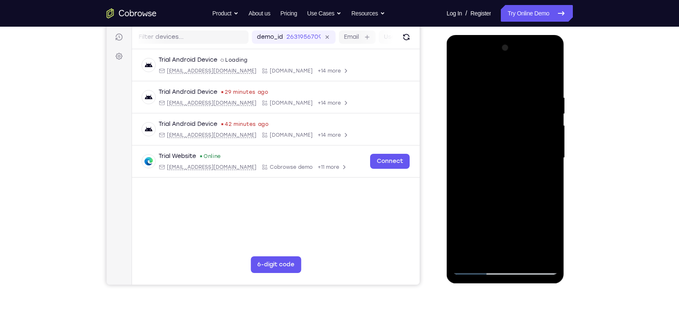
click at [520, 109] on div at bounding box center [505, 157] width 105 height 233
drag, startPoint x: 511, startPoint y: 219, endPoint x: 526, endPoint y: 105, distance: 115.1
click at [526, 105] on div at bounding box center [505, 157] width 105 height 233
drag, startPoint x: 509, startPoint y: 200, endPoint x: 514, endPoint y: 133, distance: 66.8
click at [514, 133] on div at bounding box center [505, 157] width 105 height 233
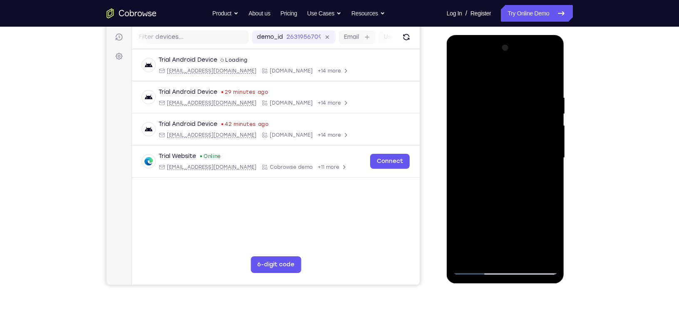
drag, startPoint x: 504, startPoint y: 216, endPoint x: 519, endPoint y: 125, distance: 92.4
click at [519, 125] on div at bounding box center [505, 157] width 105 height 233
drag, startPoint x: 501, startPoint y: 210, endPoint x: 518, endPoint y: 103, distance: 108.5
click at [518, 103] on div at bounding box center [505, 157] width 105 height 233
drag, startPoint x: 504, startPoint y: 203, endPoint x: 523, endPoint y: 100, distance: 104.1
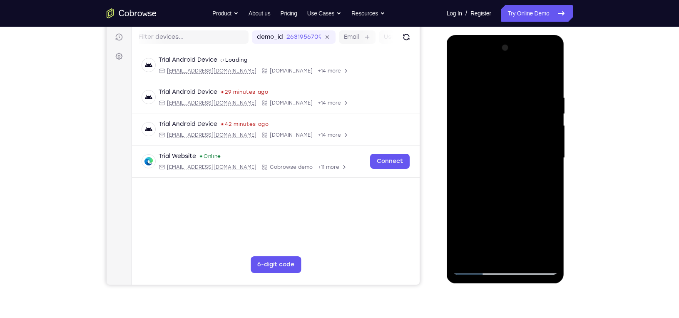
click at [523, 100] on div at bounding box center [505, 157] width 105 height 233
drag, startPoint x: 506, startPoint y: 183, endPoint x: 516, endPoint y: 117, distance: 67.4
click at [516, 117] on div at bounding box center [505, 157] width 105 height 233
drag, startPoint x: 499, startPoint y: 205, endPoint x: 524, endPoint y: 112, distance: 96.3
click at [524, 112] on div at bounding box center [505, 157] width 105 height 233
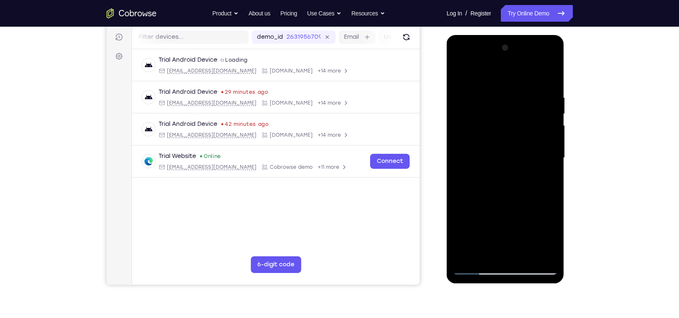
drag, startPoint x: 516, startPoint y: 125, endPoint x: 523, endPoint y: 55, distance: 70.3
click at [523, 55] on div at bounding box center [505, 157] width 105 height 233
drag, startPoint x: 513, startPoint y: 179, endPoint x: 525, endPoint y: 122, distance: 58.3
click at [525, 122] on div at bounding box center [505, 157] width 105 height 233
drag, startPoint x: 509, startPoint y: 202, endPoint x: 515, endPoint y: 118, distance: 84.4
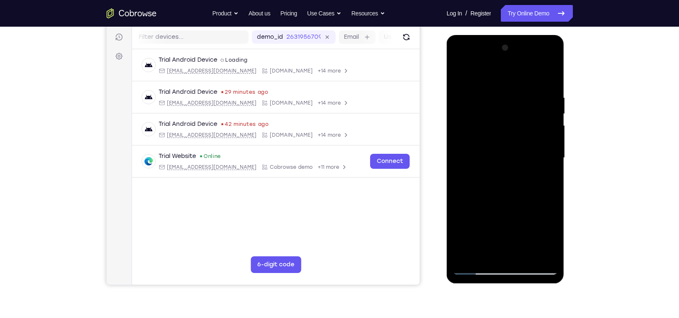
click at [515, 118] on div at bounding box center [505, 157] width 105 height 233
drag, startPoint x: 506, startPoint y: 196, endPoint x: 523, endPoint y: 96, distance: 101.4
click at [523, 96] on div at bounding box center [505, 157] width 105 height 233
drag, startPoint x: 507, startPoint y: 211, endPoint x: 529, endPoint y: 122, distance: 91.3
click at [529, 122] on div at bounding box center [505, 157] width 105 height 233
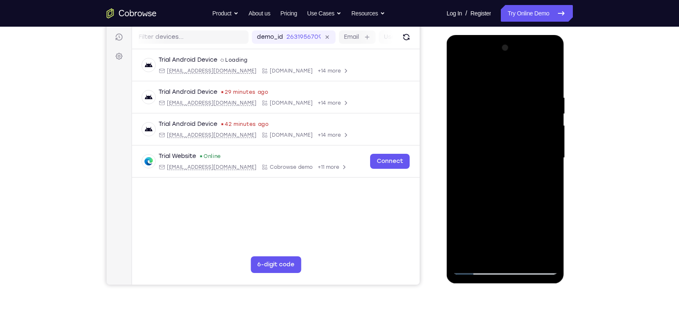
drag, startPoint x: 503, startPoint y: 200, endPoint x: 506, endPoint y: 185, distance: 14.4
click at [506, 185] on div at bounding box center [505, 157] width 105 height 233
click at [483, 165] on div at bounding box center [505, 157] width 105 height 233
click at [486, 143] on div at bounding box center [505, 157] width 105 height 233
drag, startPoint x: 495, startPoint y: 170, endPoint x: 504, endPoint y: 123, distance: 47.6
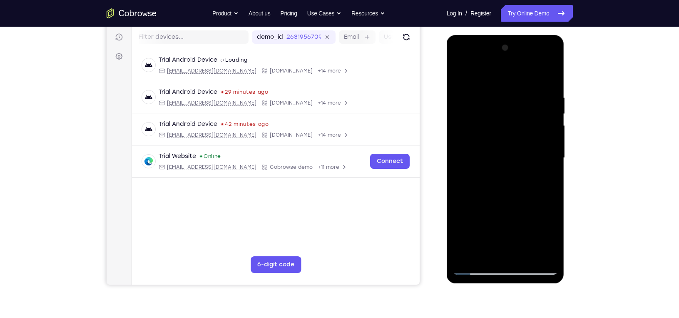
click at [504, 123] on div at bounding box center [505, 157] width 105 height 233
drag, startPoint x: 495, startPoint y: 190, endPoint x: 509, endPoint y: 130, distance: 61.6
click at [509, 130] on div at bounding box center [505, 157] width 105 height 233
drag, startPoint x: 493, startPoint y: 186, endPoint x: 501, endPoint y: 126, distance: 60.4
click at [501, 126] on div at bounding box center [505, 157] width 105 height 233
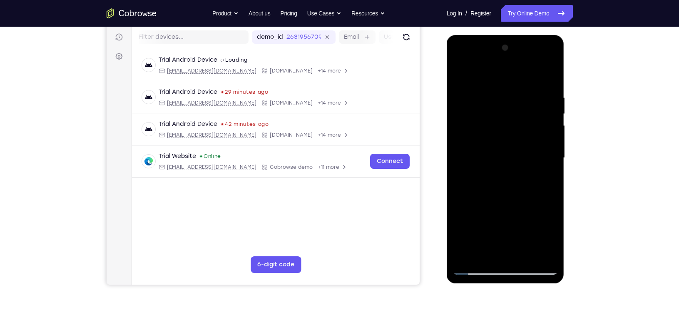
drag, startPoint x: 495, startPoint y: 187, endPoint x: 503, endPoint y: 137, distance: 50.2
click at [503, 137] on div at bounding box center [505, 157] width 105 height 233
drag, startPoint x: 494, startPoint y: 197, endPoint x: 497, endPoint y: 159, distance: 37.6
click at [497, 159] on div at bounding box center [505, 157] width 105 height 233
click at [481, 203] on div at bounding box center [505, 157] width 105 height 233
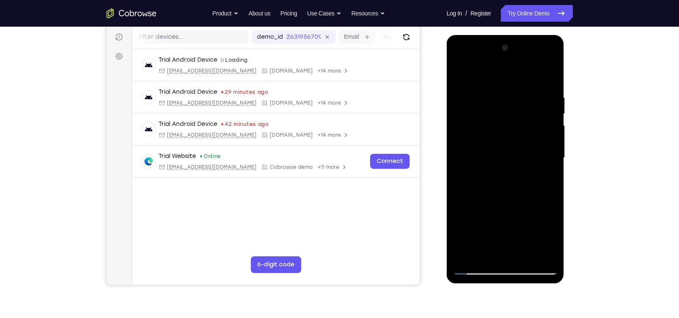
drag, startPoint x: 489, startPoint y: 185, endPoint x: 493, endPoint y: 145, distance: 40.1
click at [493, 145] on div at bounding box center [505, 157] width 105 height 233
click at [477, 264] on div at bounding box center [505, 157] width 105 height 233
click at [474, 267] on div at bounding box center [505, 157] width 105 height 233
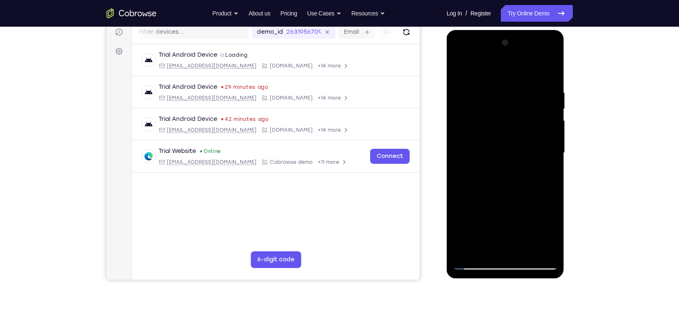
scroll to position [109, 0]
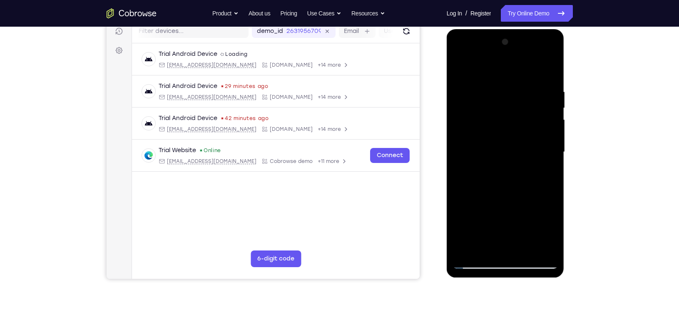
click at [526, 248] on div at bounding box center [505, 151] width 105 height 233
click at [475, 261] on div at bounding box center [505, 151] width 105 height 233
click at [486, 249] on div at bounding box center [505, 151] width 105 height 233
drag, startPoint x: 484, startPoint y: 197, endPoint x: 501, endPoint y: 67, distance: 130.6
click at [501, 67] on div at bounding box center [505, 151] width 105 height 233
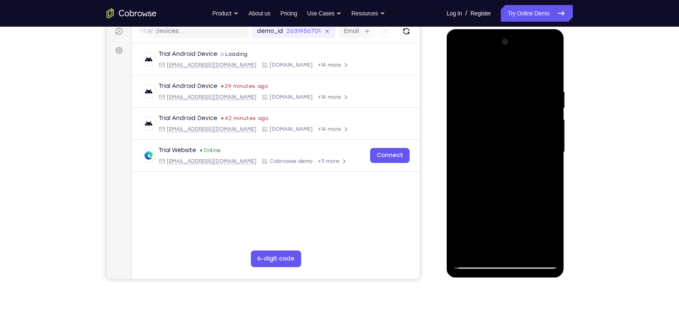
drag, startPoint x: 491, startPoint y: 197, endPoint x: 498, endPoint y: 127, distance: 70.3
click at [498, 127] on div at bounding box center [505, 151] width 105 height 233
click at [471, 170] on div at bounding box center [505, 151] width 105 height 233
drag, startPoint x: 496, startPoint y: 150, endPoint x: 495, endPoint y: 226, distance: 76.2
click at [495, 226] on div at bounding box center [505, 151] width 105 height 233
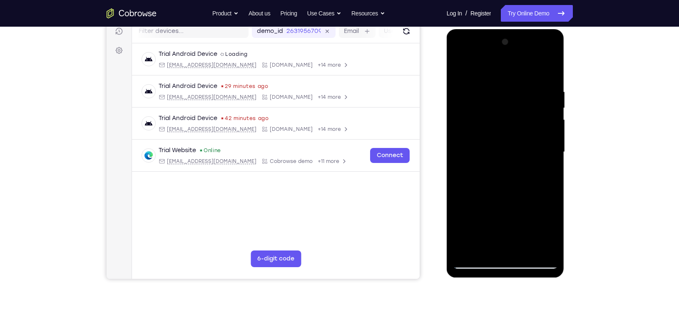
drag, startPoint x: 502, startPoint y: 150, endPoint x: 506, endPoint y: 283, distance: 133.3
click at [506, 279] on html "Online web based iOS Simulators and Android Emulators. Run iPhone, iPad, Mobile…" at bounding box center [506, 154] width 119 height 250
click at [474, 264] on div at bounding box center [505, 151] width 105 height 233
click at [499, 157] on div at bounding box center [505, 151] width 105 height 233
